Goal: Entertainment & Leisure: Consume media (video, audio)

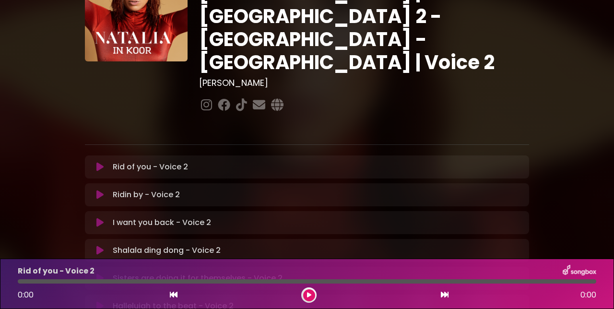
scroll to position [76, 0]
click at [106, 274] on button at bounding box center [100, 279] width 18 height 10
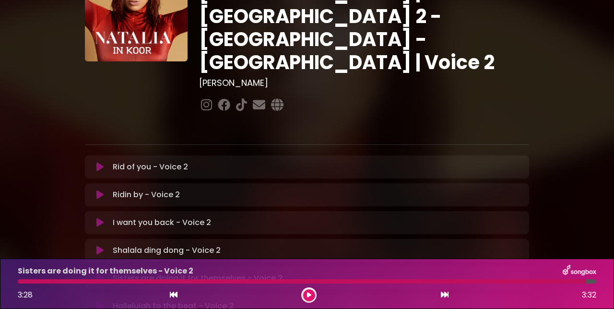
click at [25, 290] on span "3:28" at bounding box center [25, 294] width 15 height 11
click at [25, 282] on div at bounding box center [302, 281] width 569 height 4
click at [25, 281] on div at bounding box center [302, 281] width 569 height 4
click at [175, 299] on button at bounding box center [173, 295] width 9 height 12
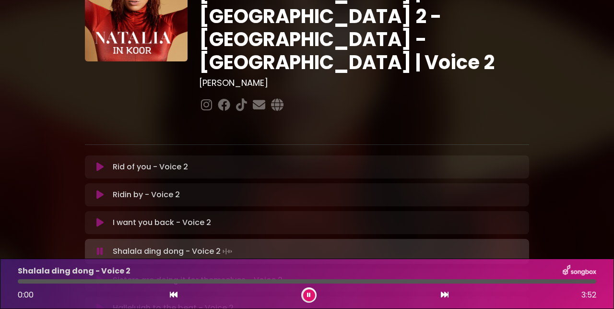
click at [446, 299] on button at bounding box center [445, 295] width 9 height 12
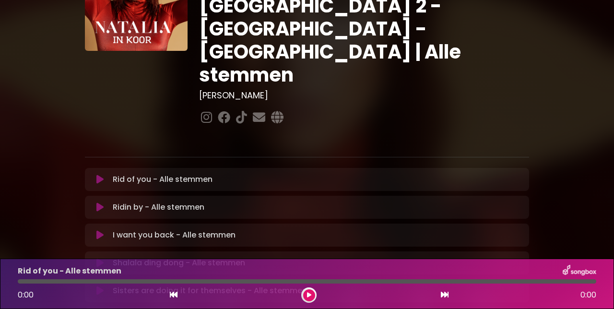
scroll to position [89, 0]
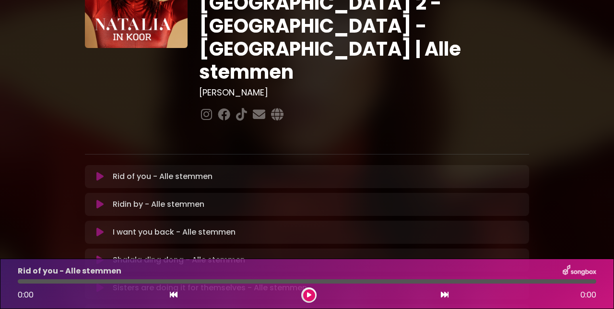
click at [107, 283] on button at bounding box center [100, 288] width 18 height 10
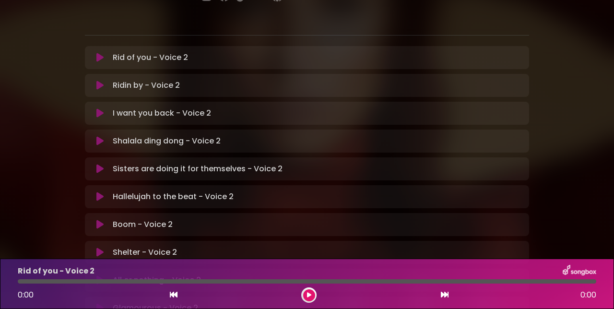
scroll to position [186, 0]
click at [104, 219] on button at bounding box center [100, 224] width 18 height 10
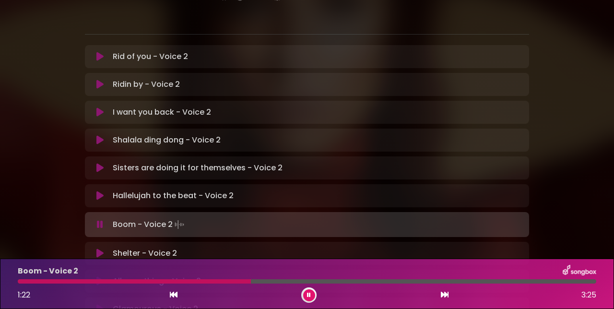
click at [313, 298] on button at bounding box center [309, 295] width 12 height 12
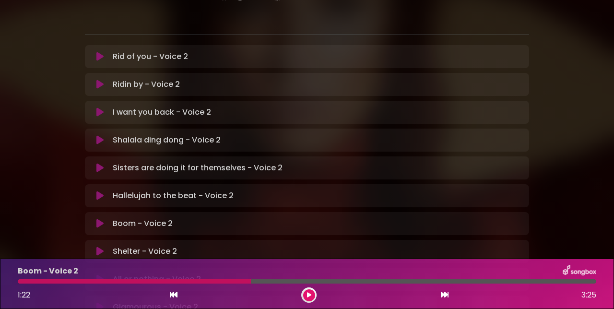
click at [230, 283] on div at bounding box center [134, 281] width 233 height 4
click at [233, 281] on div at bounding box center [134, 281] width 233 height 4
click at [310, 298] on button at bounding box center [309, 295] width 12 height 12
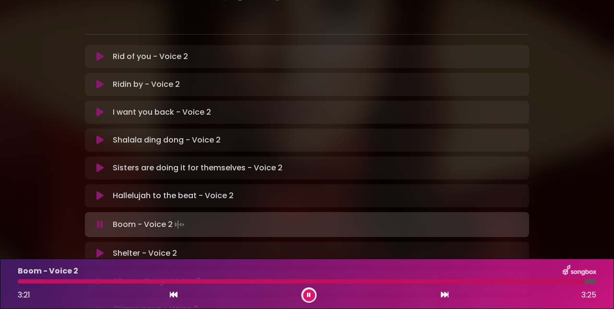
click at [176, 297] on icon at bounding box center [174, 295] width 8 height 8
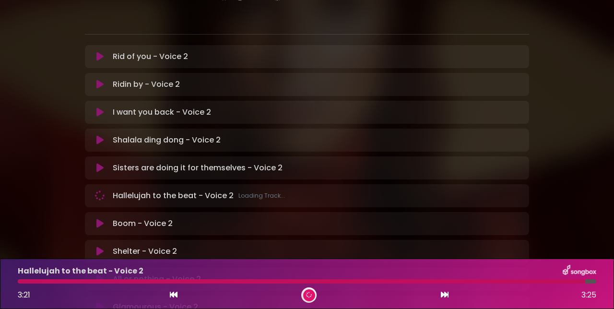
click at [448, 299] on button at bounding box center [445, 295] width 9 height 12
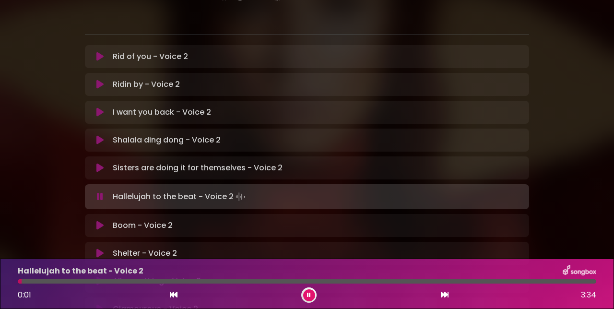
click at [456, 304] on div "Hallelujah to the beat - Voice 2 0:01 3:34" at bounding box center [307, 284] width 614 height 50
click at [448, 298] on icon at bounding box center [445, 295] width 8 height 8
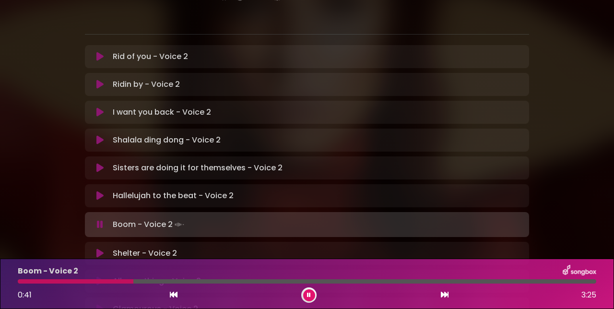
click at [314, 295] on button at bounding box center [309, 295] width 12 height 12
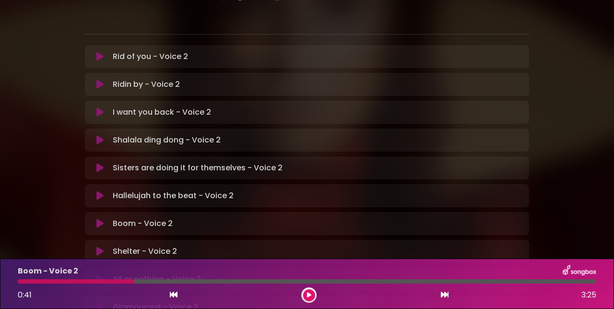
click at [79, 280] on div at bounding box center [76, 281] width 116 height 4
click at [310, 299] on button at bounding box center [309, 295] width 12 height 12
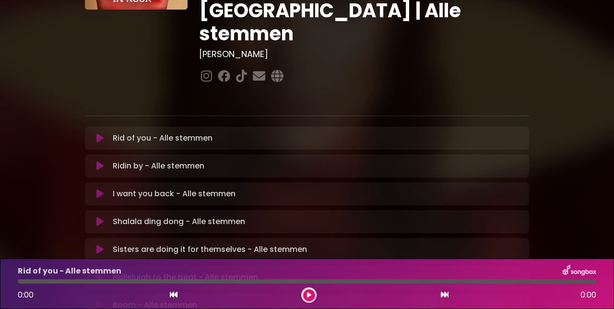
scroll to position [128, 0]
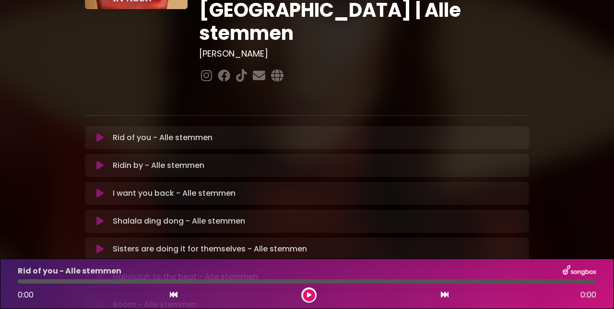
click at [105, 300] on button at bounding box center [100, 305] width 18 height 10
